Goal: Transaction & Acquisition: Book appointment/travel/reservation

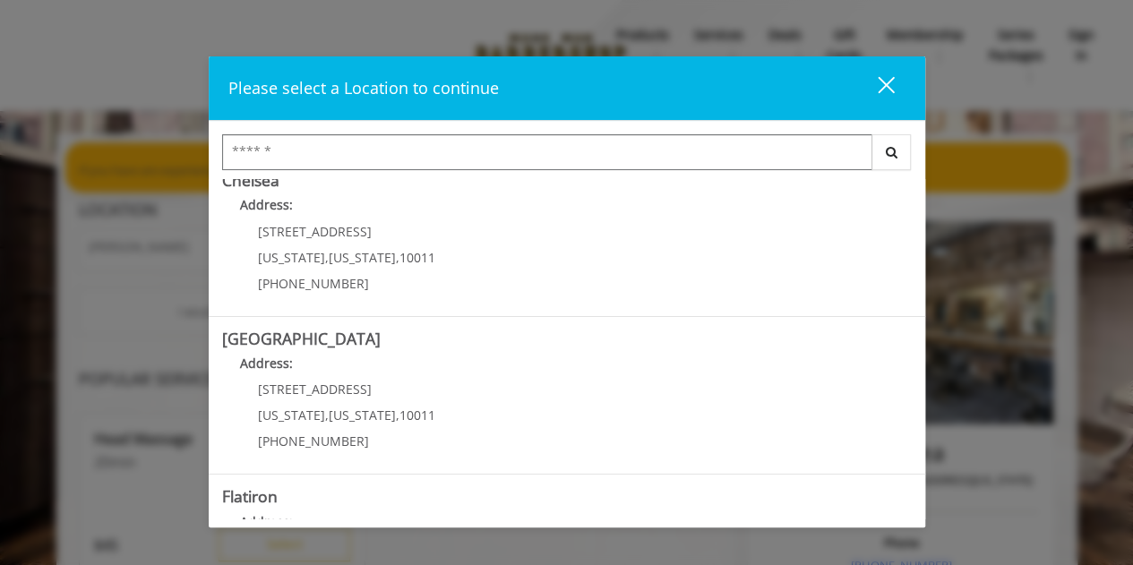
scroll to position [180, 0]
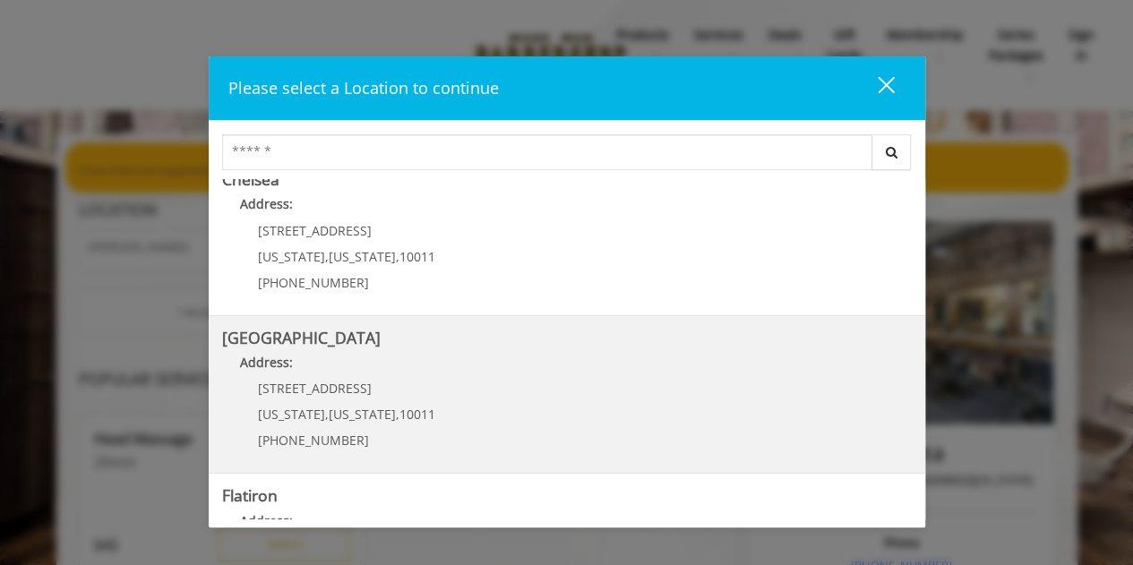
click at [305, 393] on span "[STREET_ADDRESS]" at bounding box center [315, 388] width 114 height 17
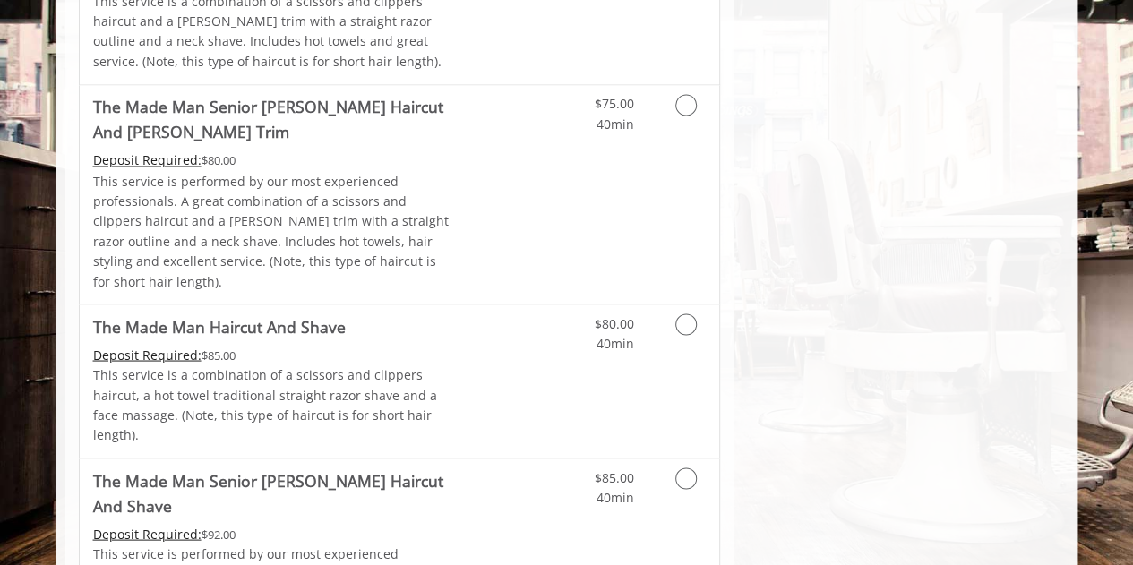
scroll to position [1544, 0]
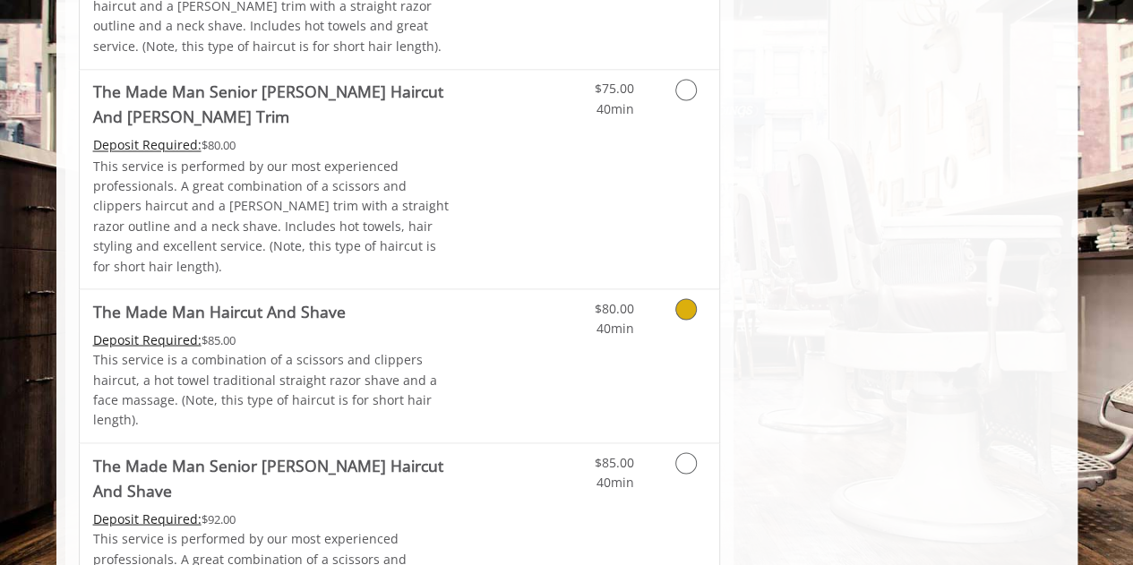
click at [682, 298] on icon "Grooming services" at bounding box center [685, 308] width 21 height 21
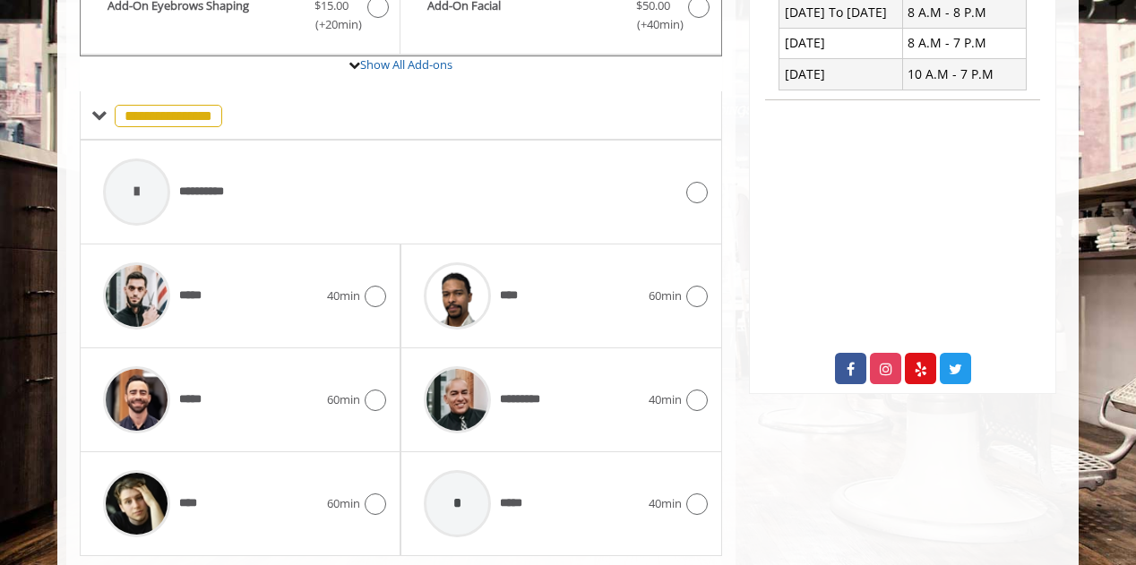
scroll to position [743, 0]
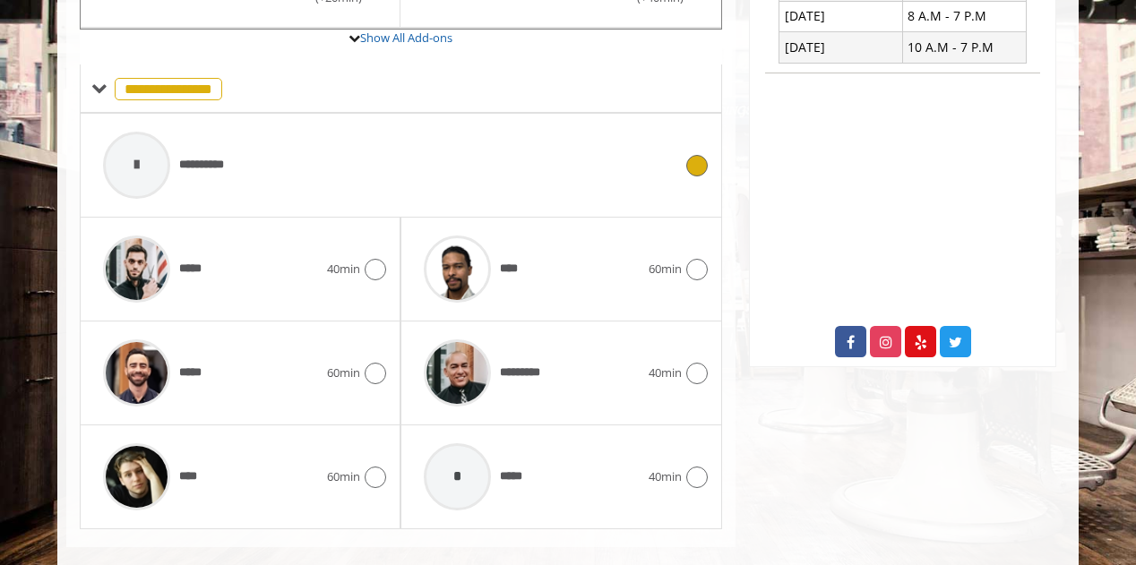
click at [692, 155] on icon at bounding box center [696, 165] width 21 height 21
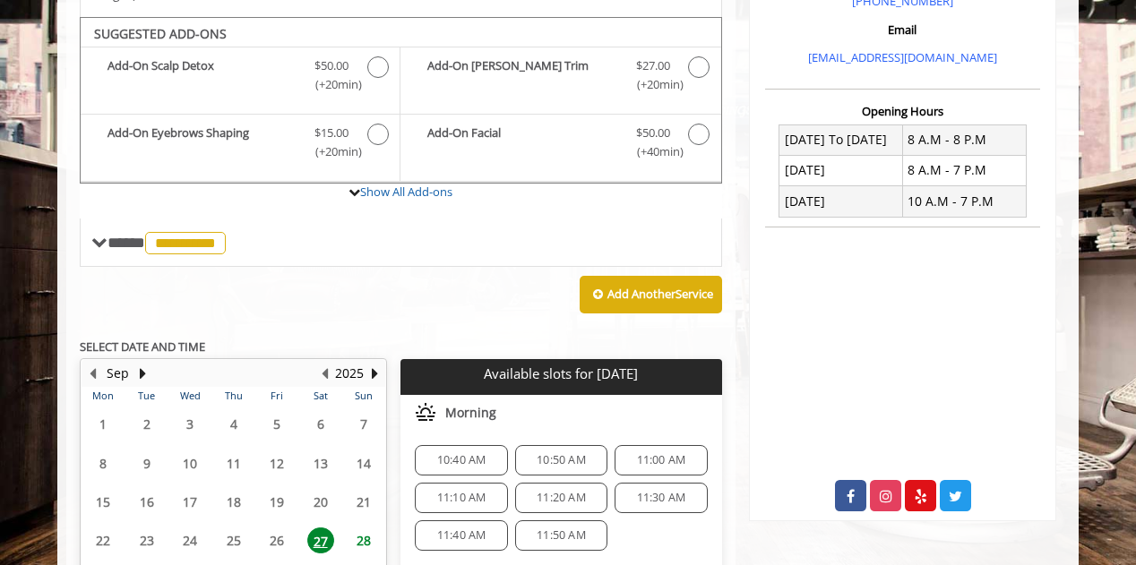
scroll to position [584, 0]
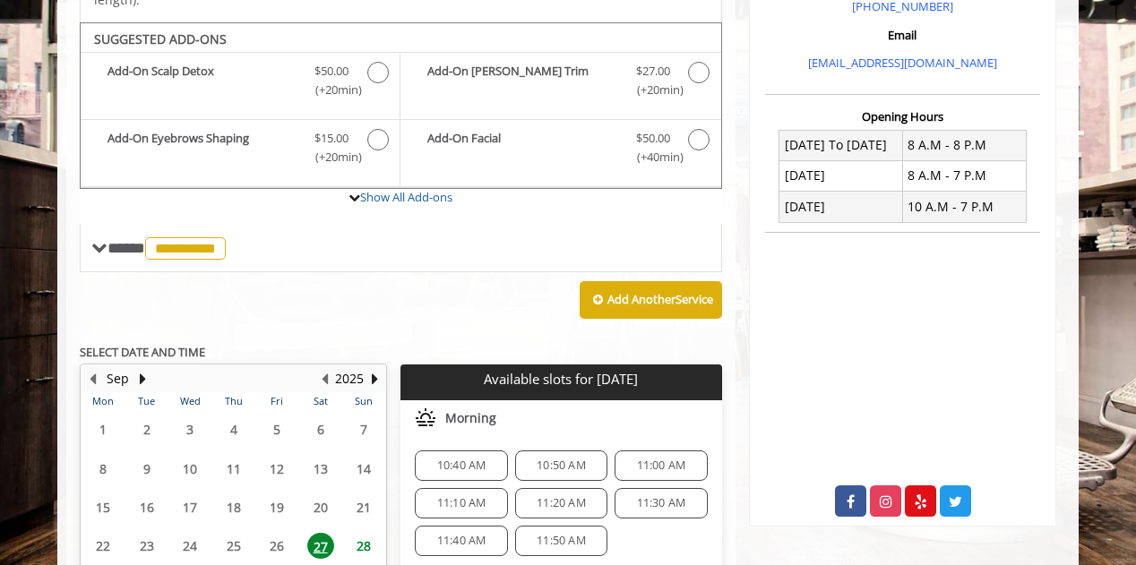
click at [461, 459] on span "10:40 AM" at bounding box center [461, 466] width 49 height 14
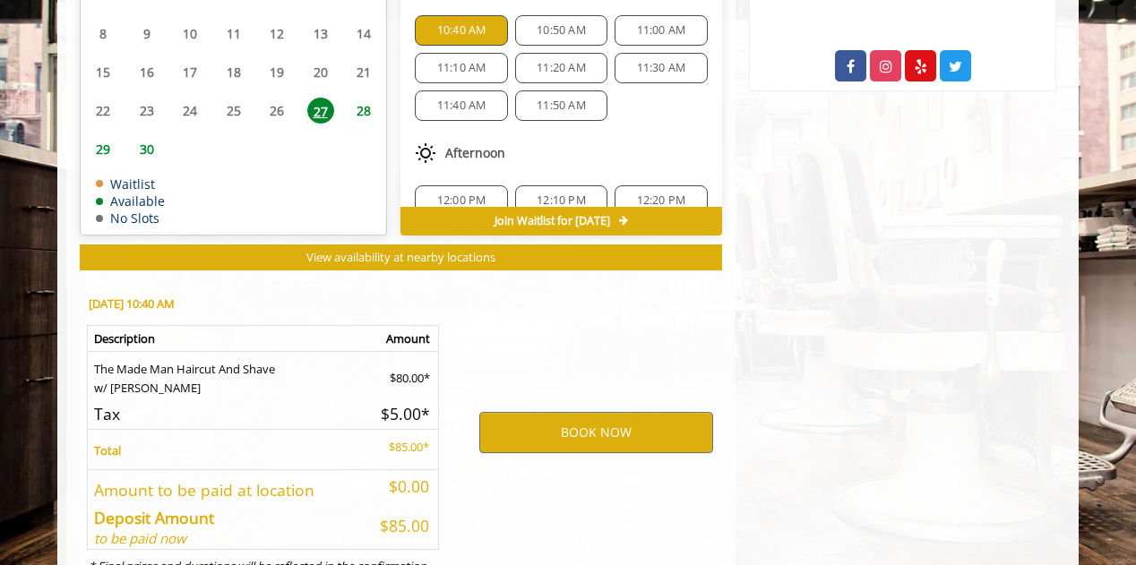
scroll to position [1075, 0]
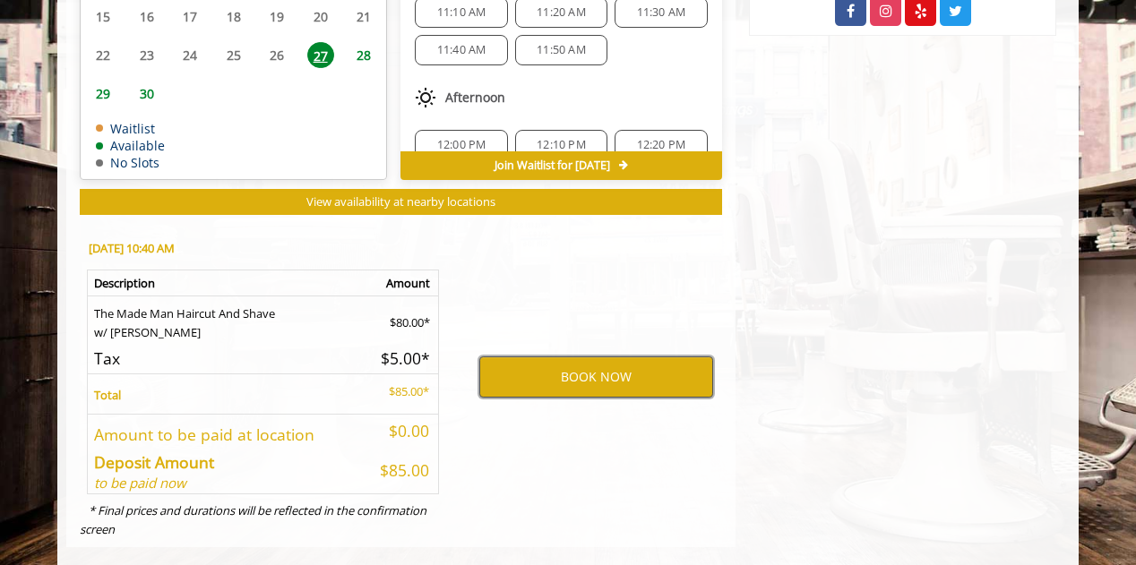
click at [594, 357] on button "BOOK NOW" at bounding box center [596, 377] width 234 height 41
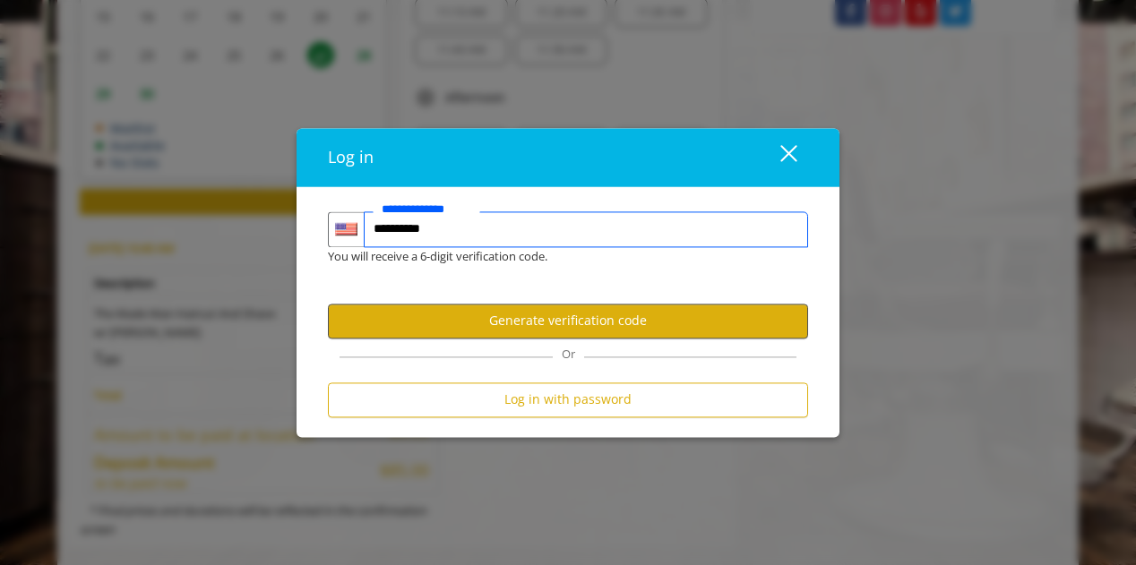
type input "**********"
click at [536, 327] on button "Generate verification code" at bounding box center [568, 321] width 480 height 35
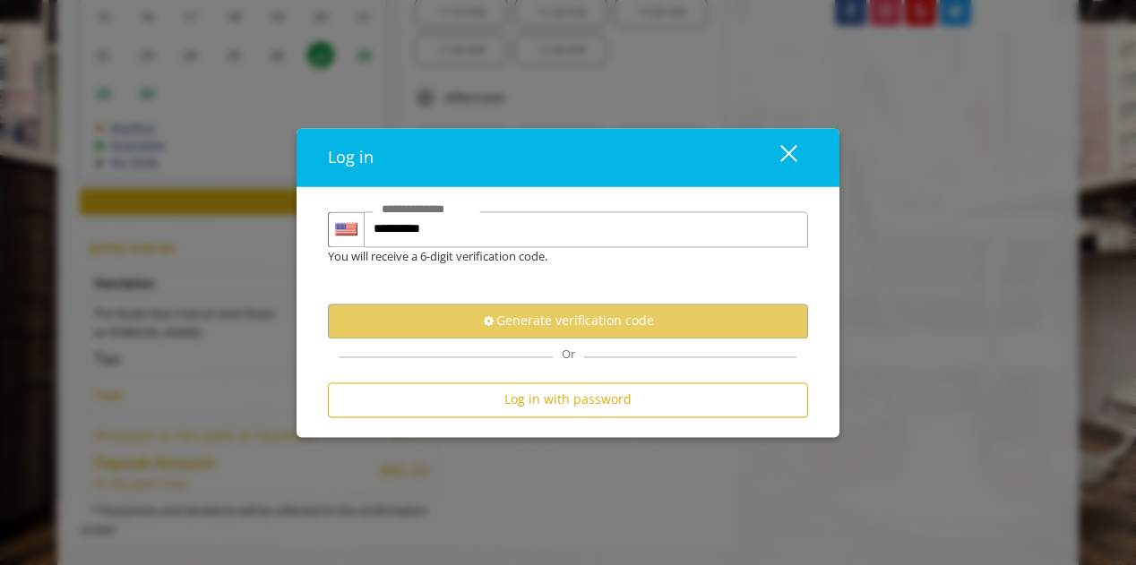
scroll to position [0, 0]
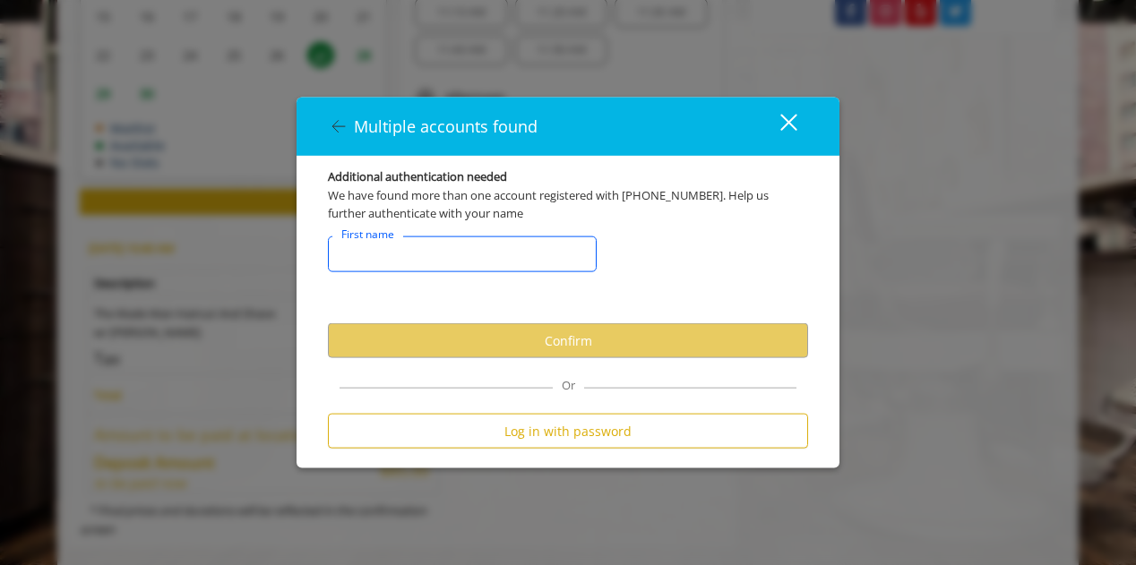
click at [478, 245] on input "FirstNameText" at bounding box center [462, 254] width 269 height 36
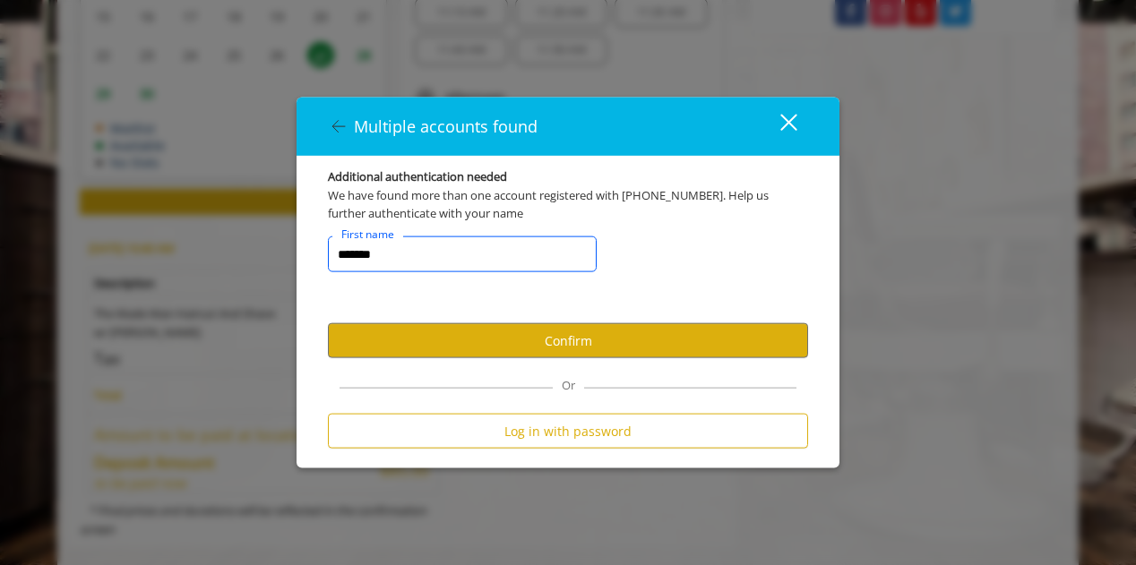
type input "*******"
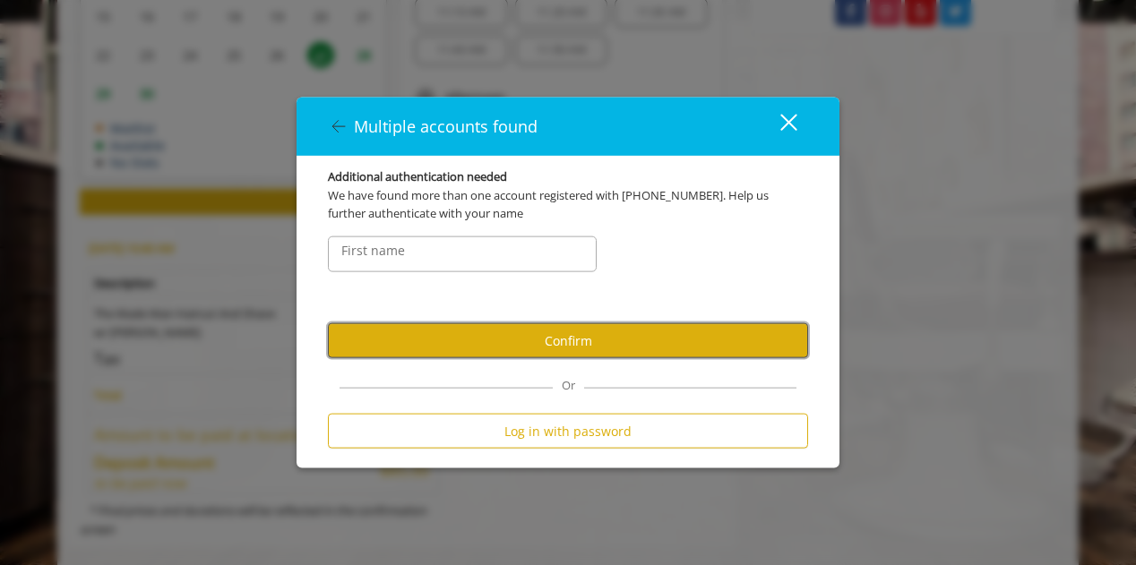
click at [542, 341] on button "Confirm" at bounding box center [568, 340] width 480 height 35
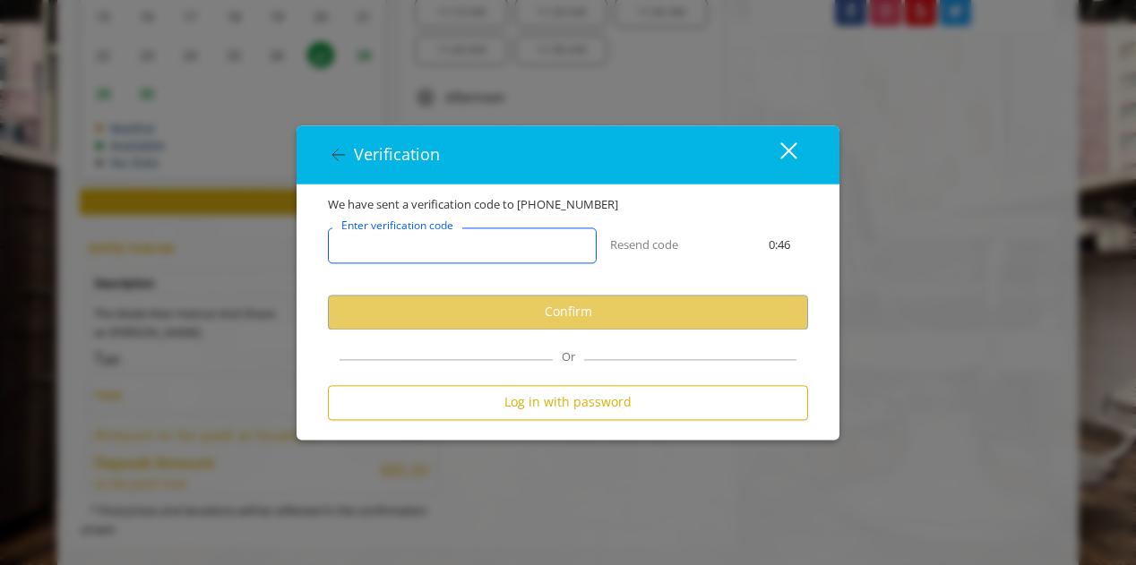
click at [486, 240] on input "Enter verification code" at bounding box center [462, 246] width 269 height 36
click at [559, 257] on input "Enter verification code" at bounding box center [462, 246] width 269 height 36
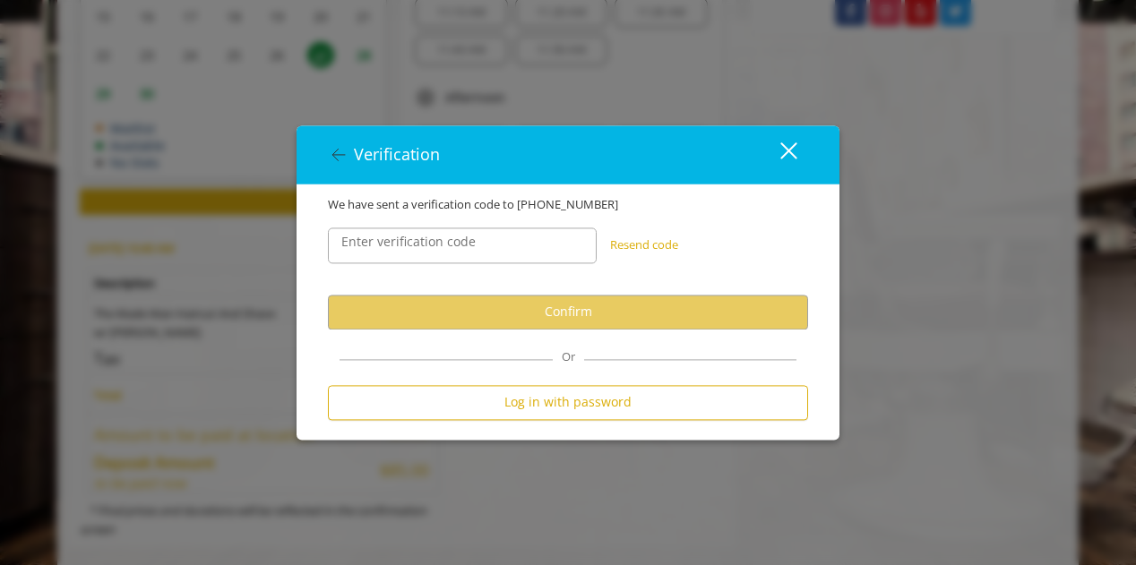
click at [649, 247] on button "Resend code" at bounding box center [644, 245] width 68 height 19
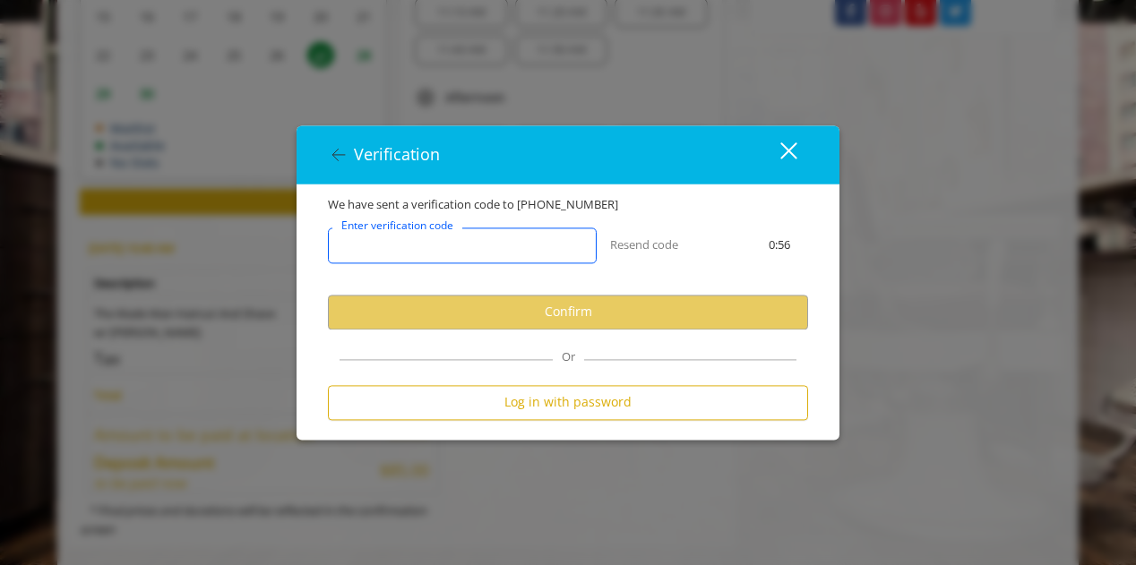
click at [542, 241] on input "Enter verification code" at bounding box center [462, 246] width 269 height 36
click at [850, 125] on div "Verification close We have sent a verification code to +1 2074508800 Enter veri…" at bounding box center [568, 282] width 1136 height 565
click at [914, 147] on div "Verification close We have sent a verification code to +1 2074508800 Enter veri…" at bounding box center [568, 282] width 1136 height 565
click at [790, 149] on div "close dialog" at bounding box center [788, 150] width 17 height 17
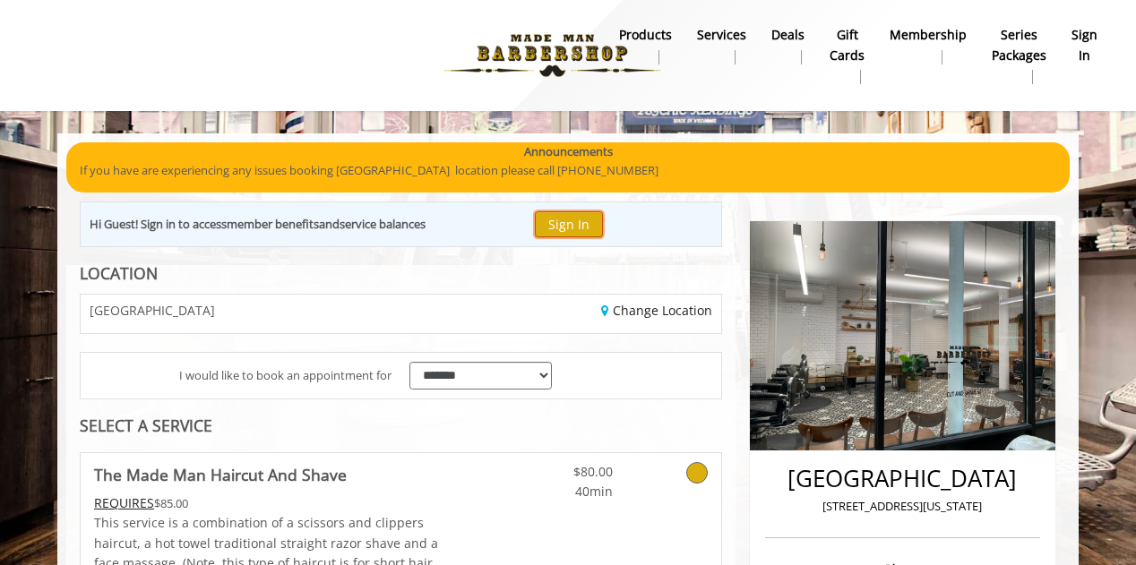
click at [580, 221] on button "Sign In" at bounding box center [569, 224] width 68 height 26
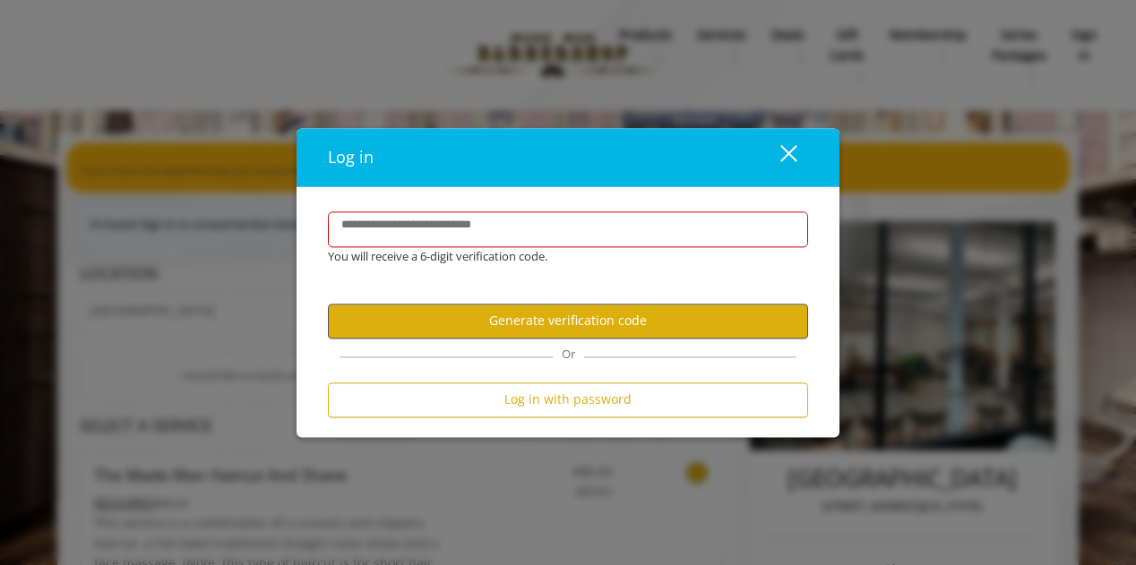
click at [593, 325] on button "Generate verification code" at bounding box center [568, 321] width 480 height 35
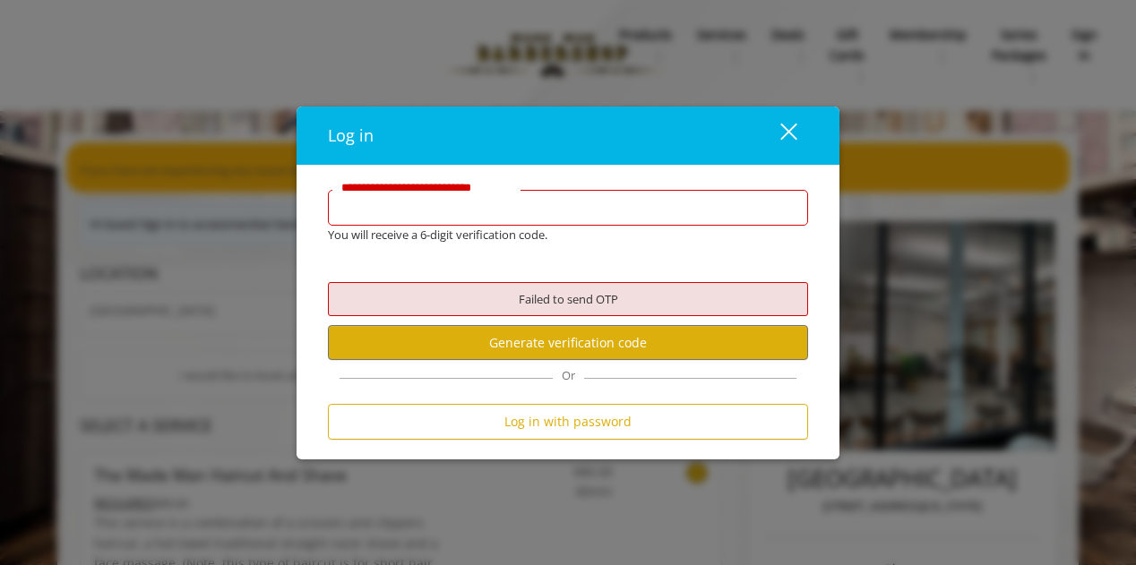
click at [567, 210] on input "**********" at bounding box center [568, 208] width 480 height 36
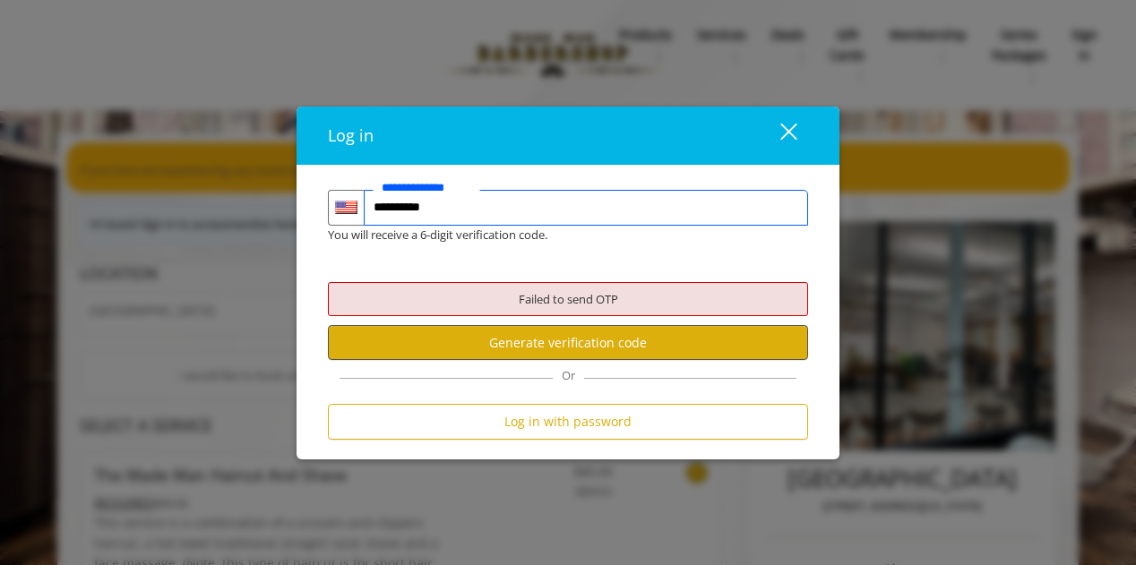
type input "**********"
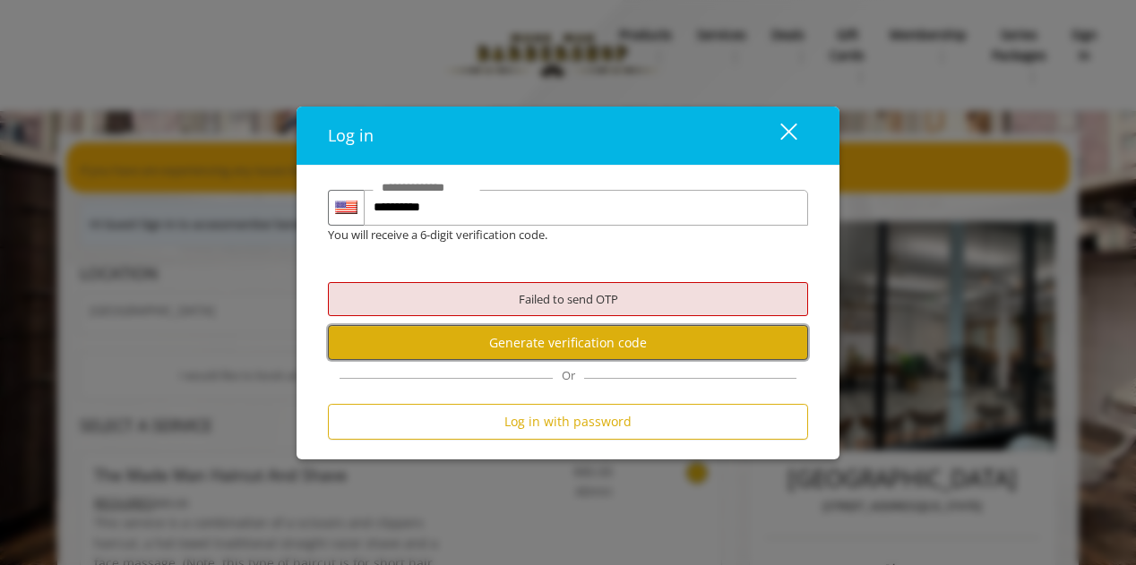
click at [571, 342] on button "Generate verification code" at bounding box center [568, 342] width 480 height 35
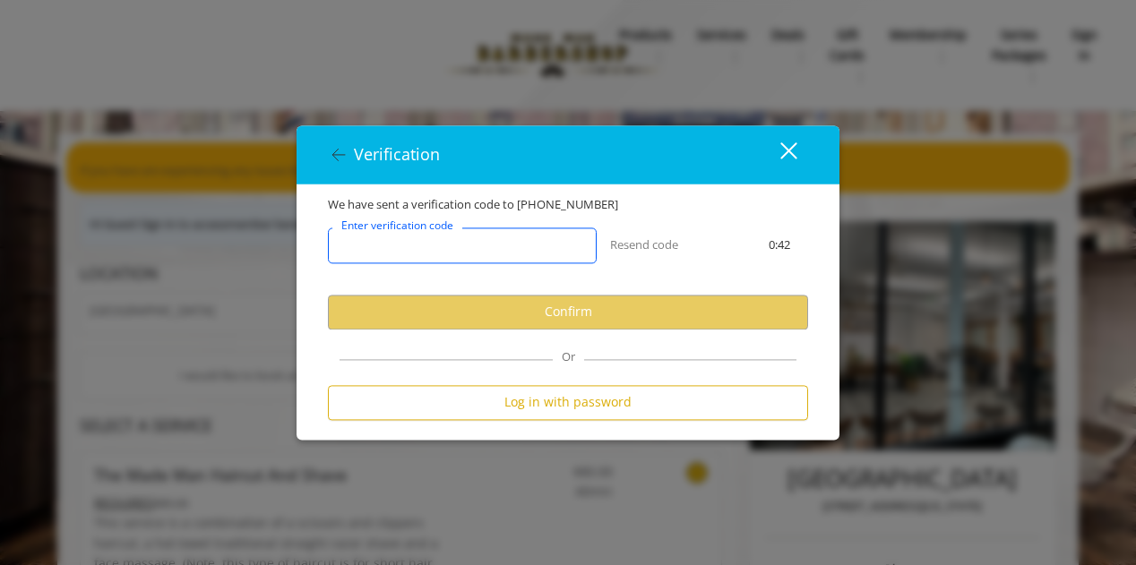
drag, startPoint x: 496, startPoint y: 247, endPoint x: 451, endPoint y: 236, distance: 47.1
click at [451, 236] on input "Enter verification code" at bounding box center [462, 246] width 269 height 36
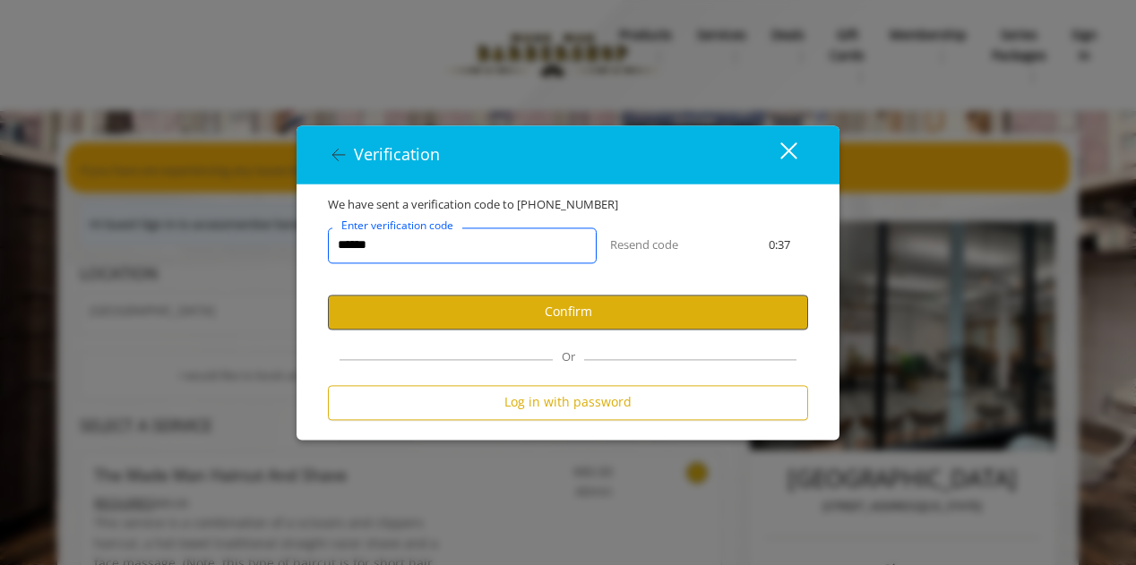
type input "******"
click at [493, 312] on button "Confirm" at bounding box center [568, 312] width 480 height 35
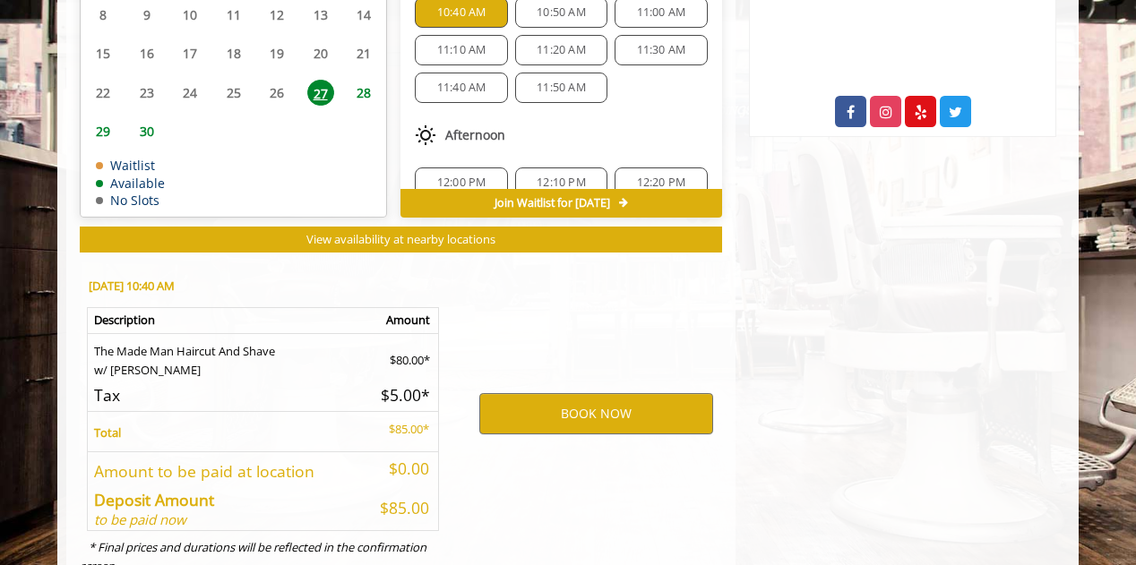
scroll to position [996, 0]
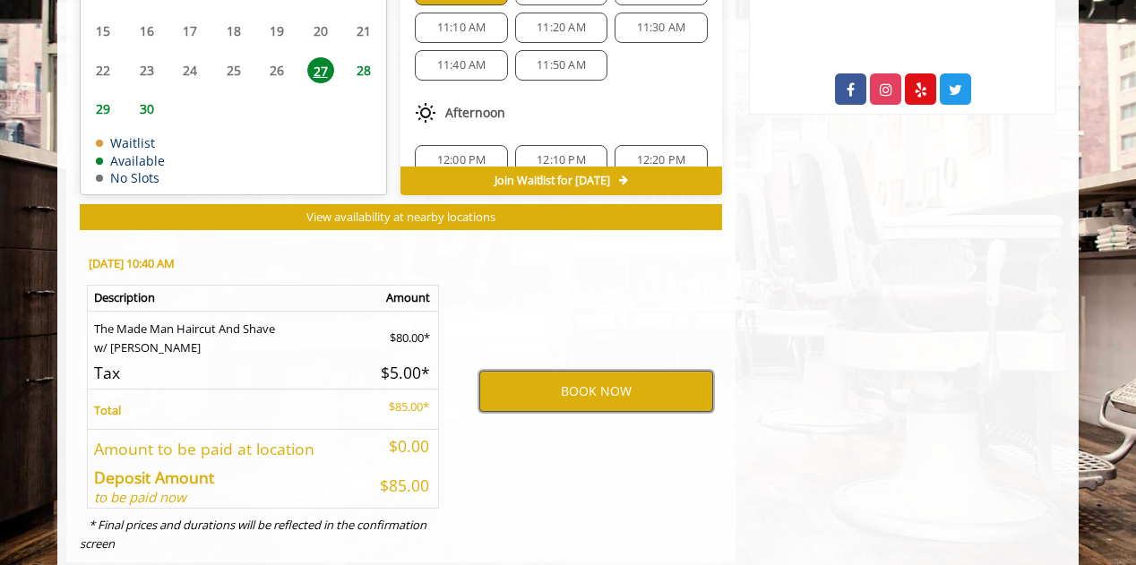
click at [584, 371] on button "BOOK NOW" at bounding box center [596, 391] width 234 height 41
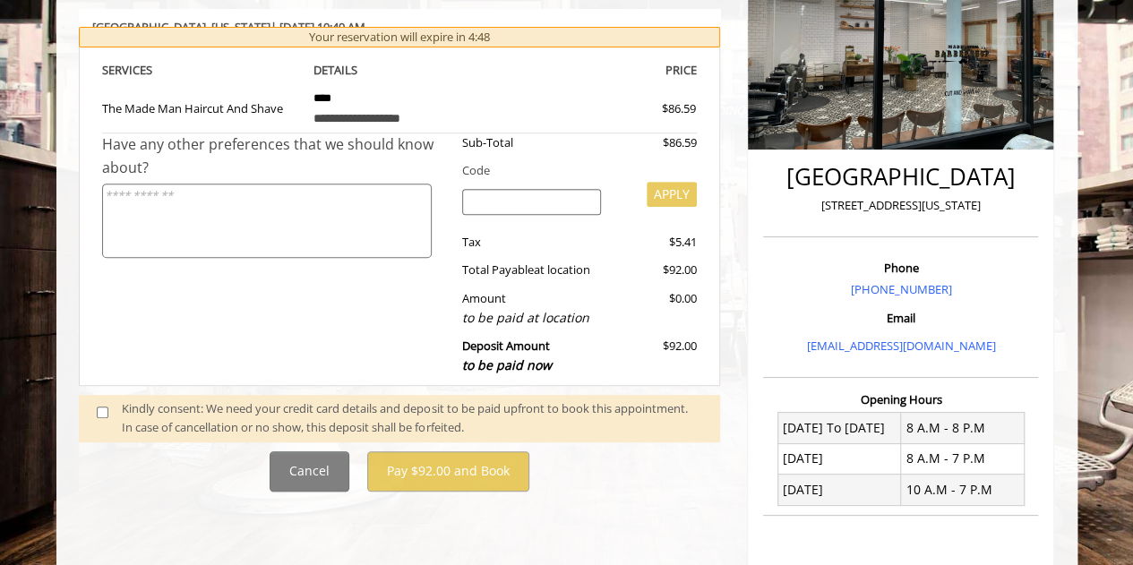
scroll to position [309, 0]
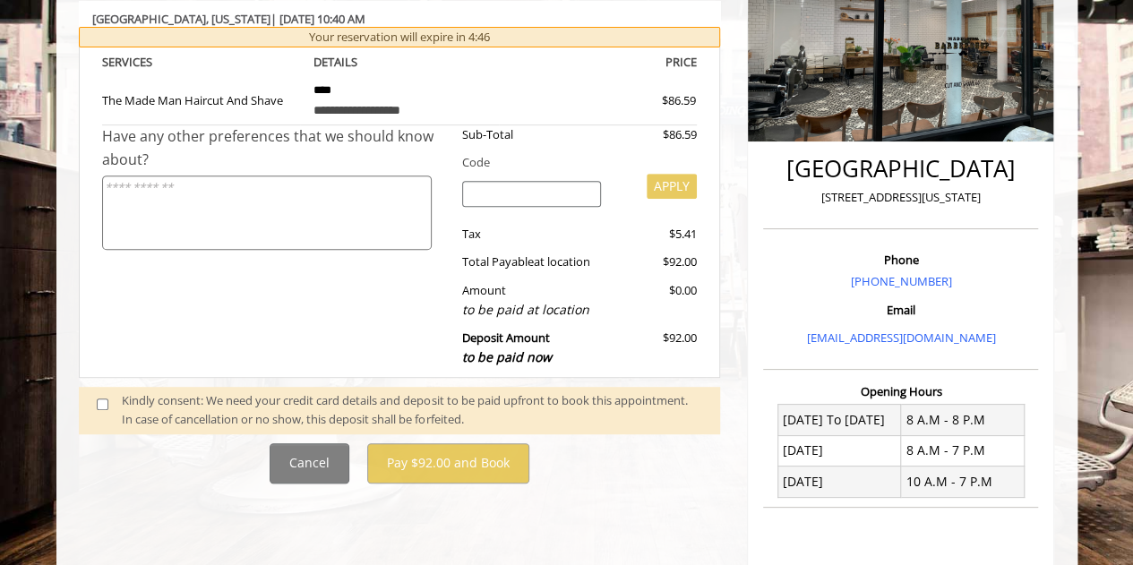
click at [317, 220] on textarea at bounding box center [267, 213] width 330 height 74
click at [496, 193] on input "search" at bounding box center [531, 194] width 139 height 27
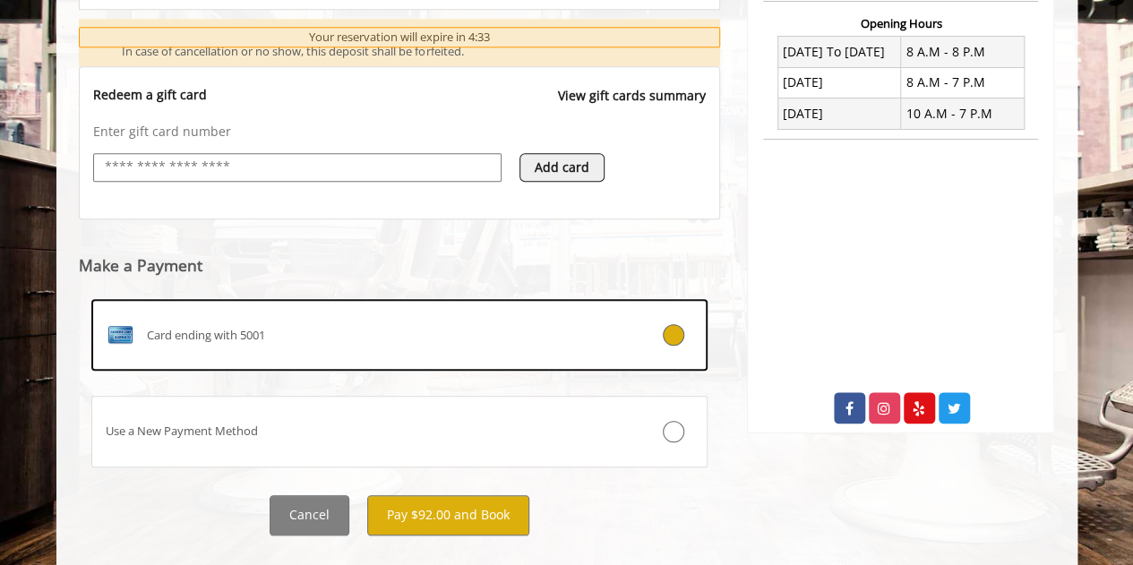
scroll to position [707, 0]
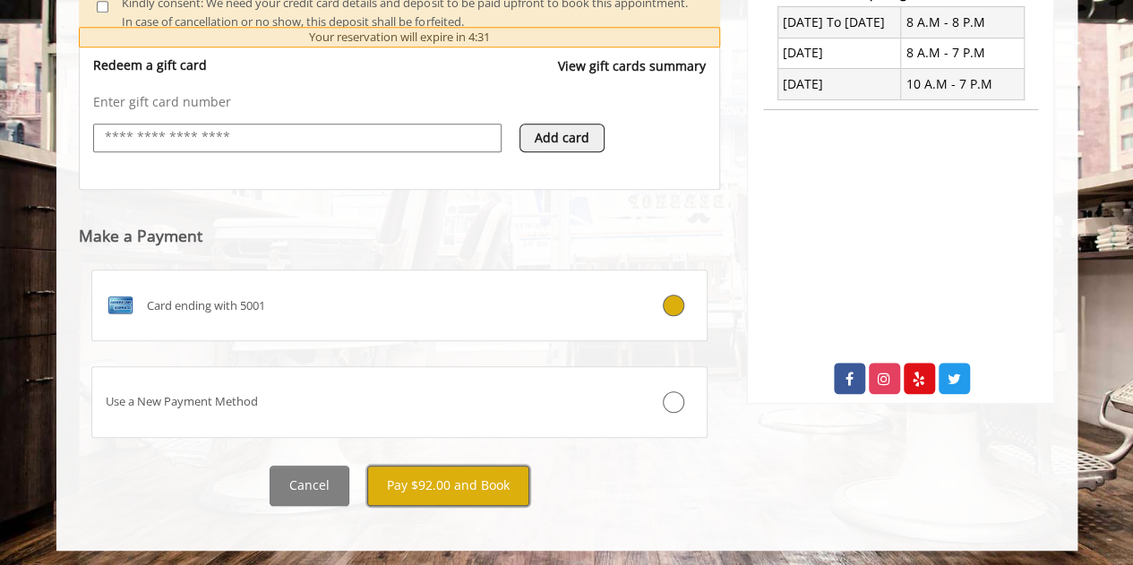
click at [451, 483] on button "Pay $92.00 and Book" at bounding box center [448, 486] width 162 height 40
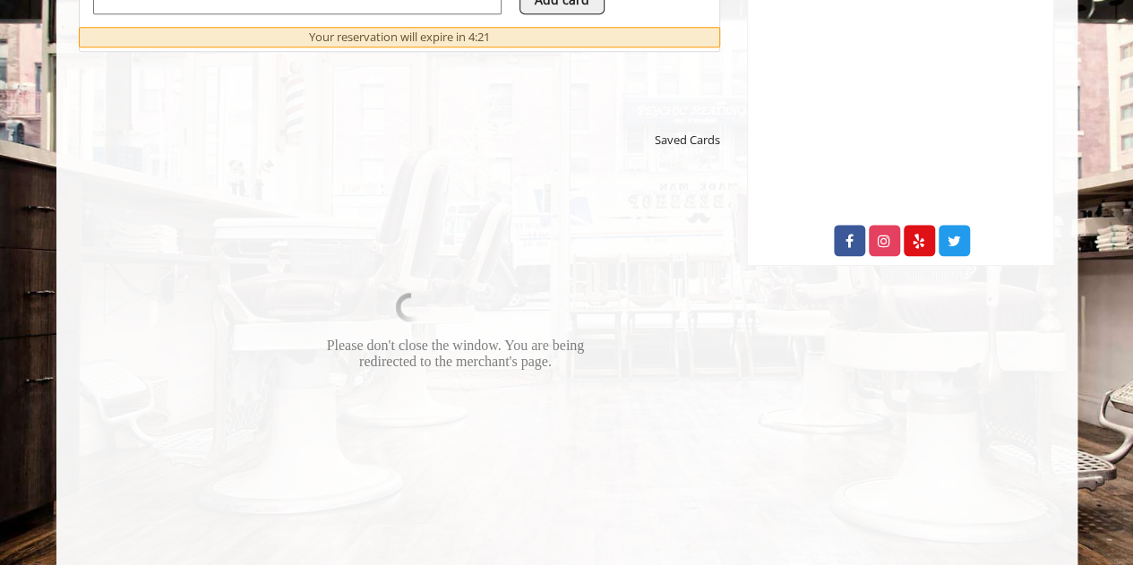
scroll to position [849, 0]
